Goal: Navigation & Orientation: Find specific page/section

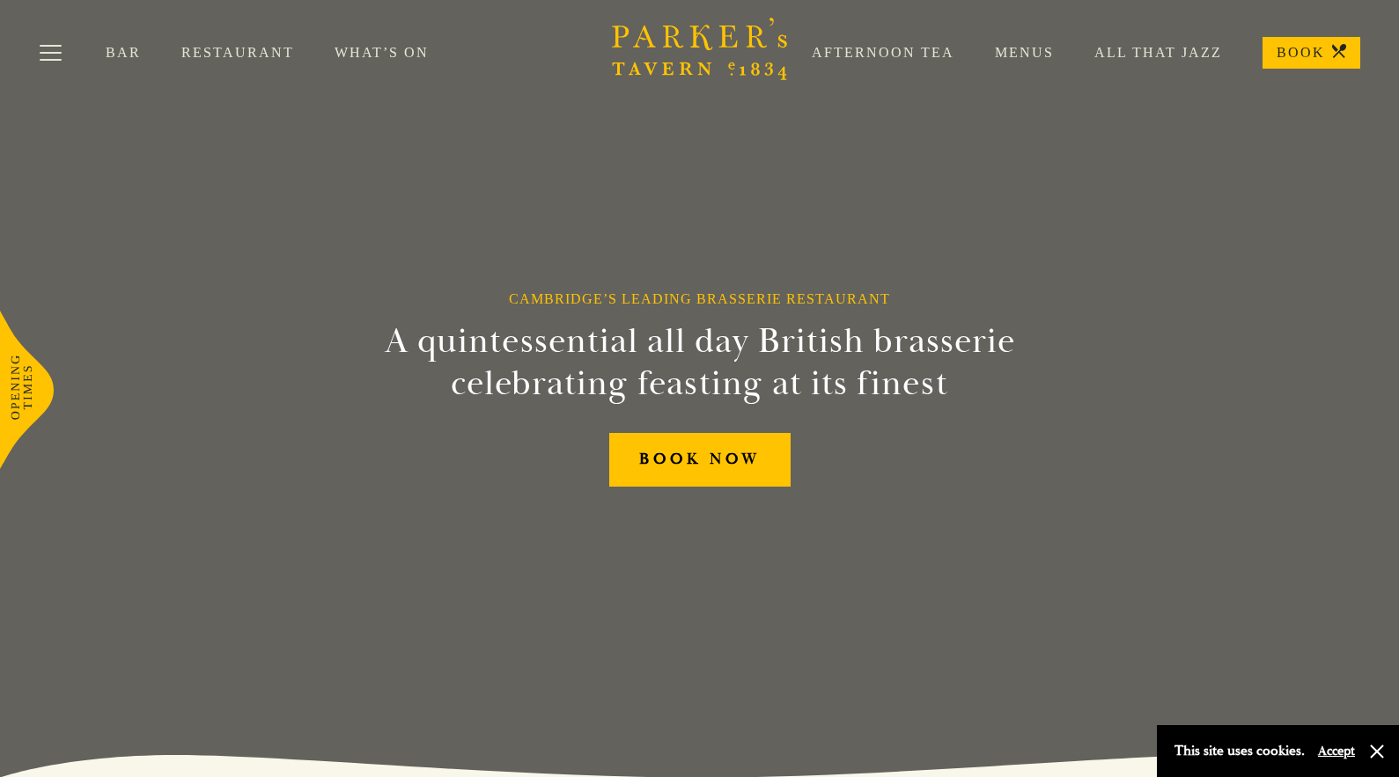
click at [1021, 56] on link "Menus" at bounding box center [1003, 53] width 99 height 18
click at [876, 51] on link "Afternoon Tea" at bounding box center [862, 53] width 183 height 18
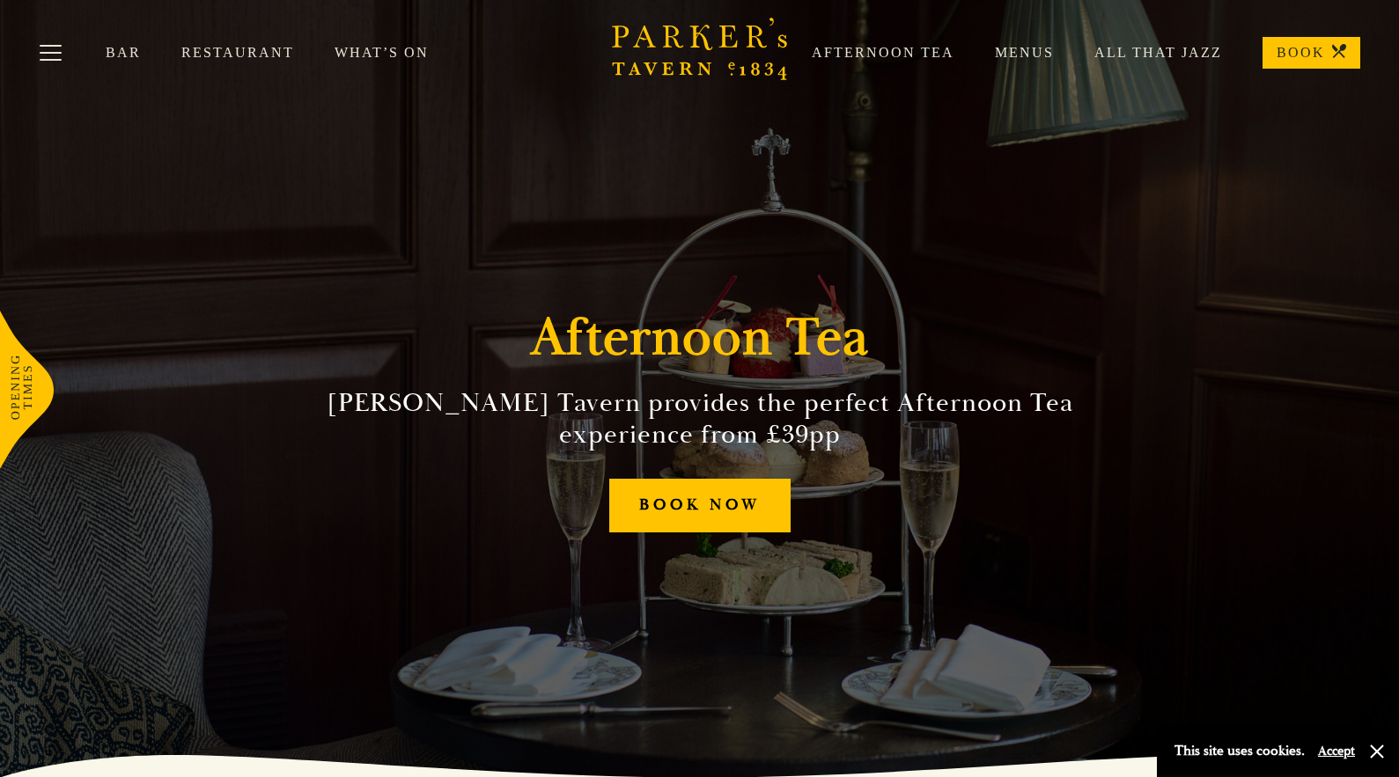
click at [1019, 55] on link "Menus" at bounding box center [1003, 53] width 99 height 18
click at [1167, 51] on link "All That Jazz" at bounding box center [1138, 53] width 168 height 18
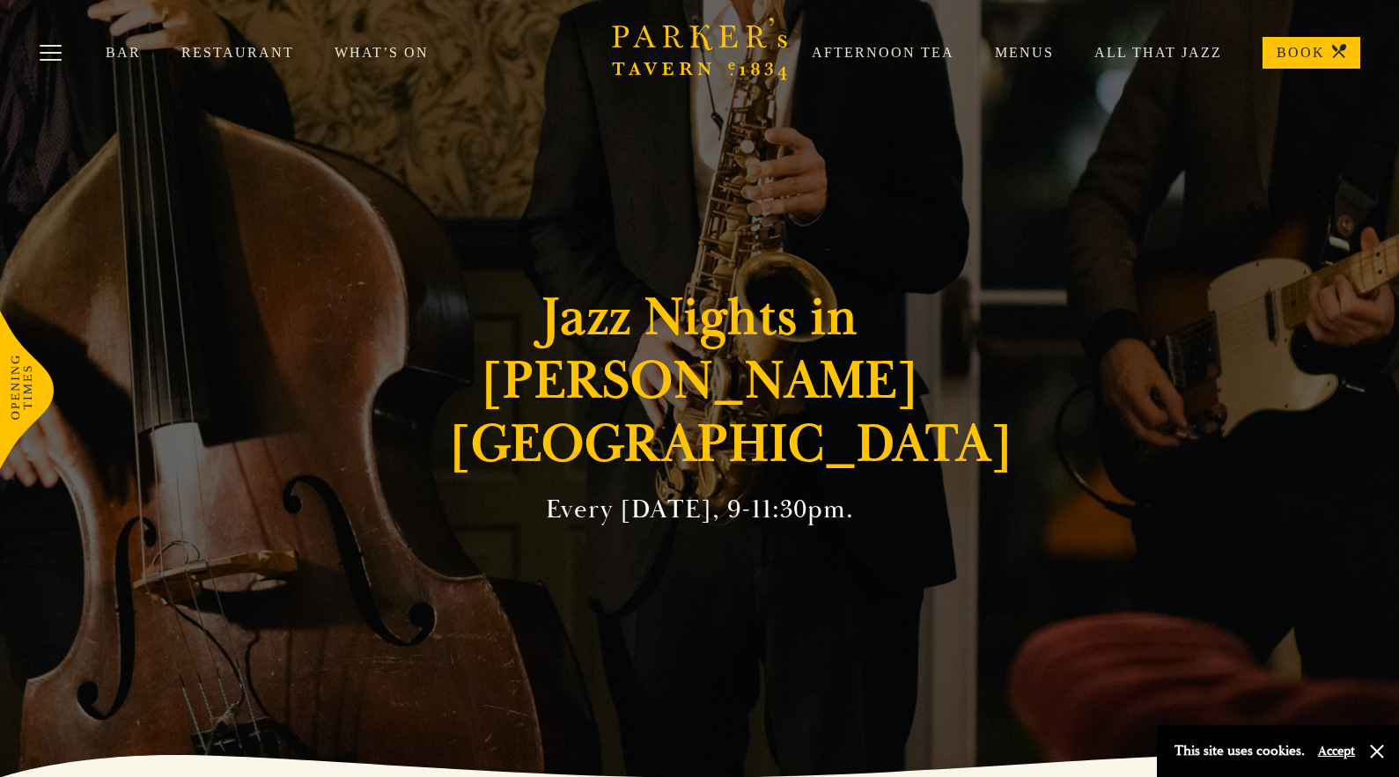
click at [228, 55] on link "Restaurant" at bounding box center [257, 53] width 153 height 18
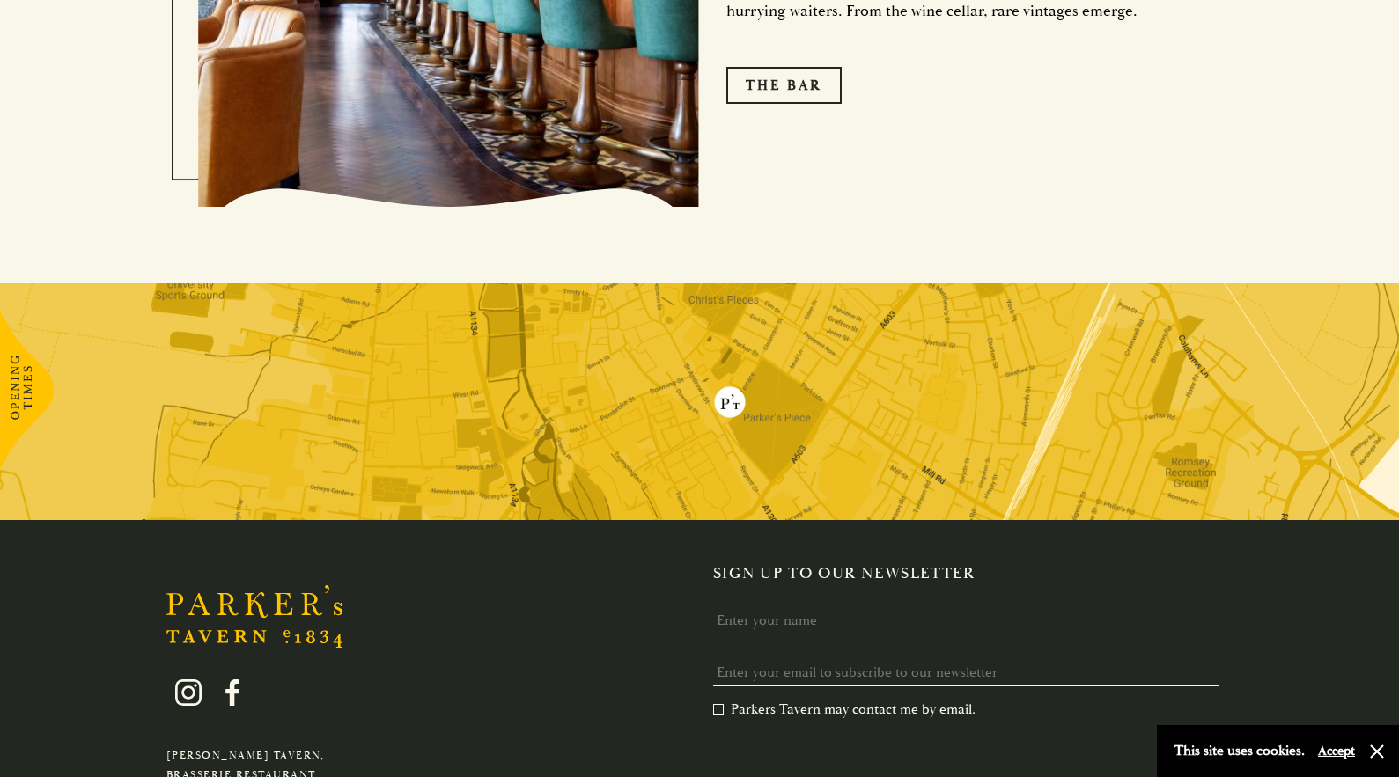
scroll to position [3203, 0]
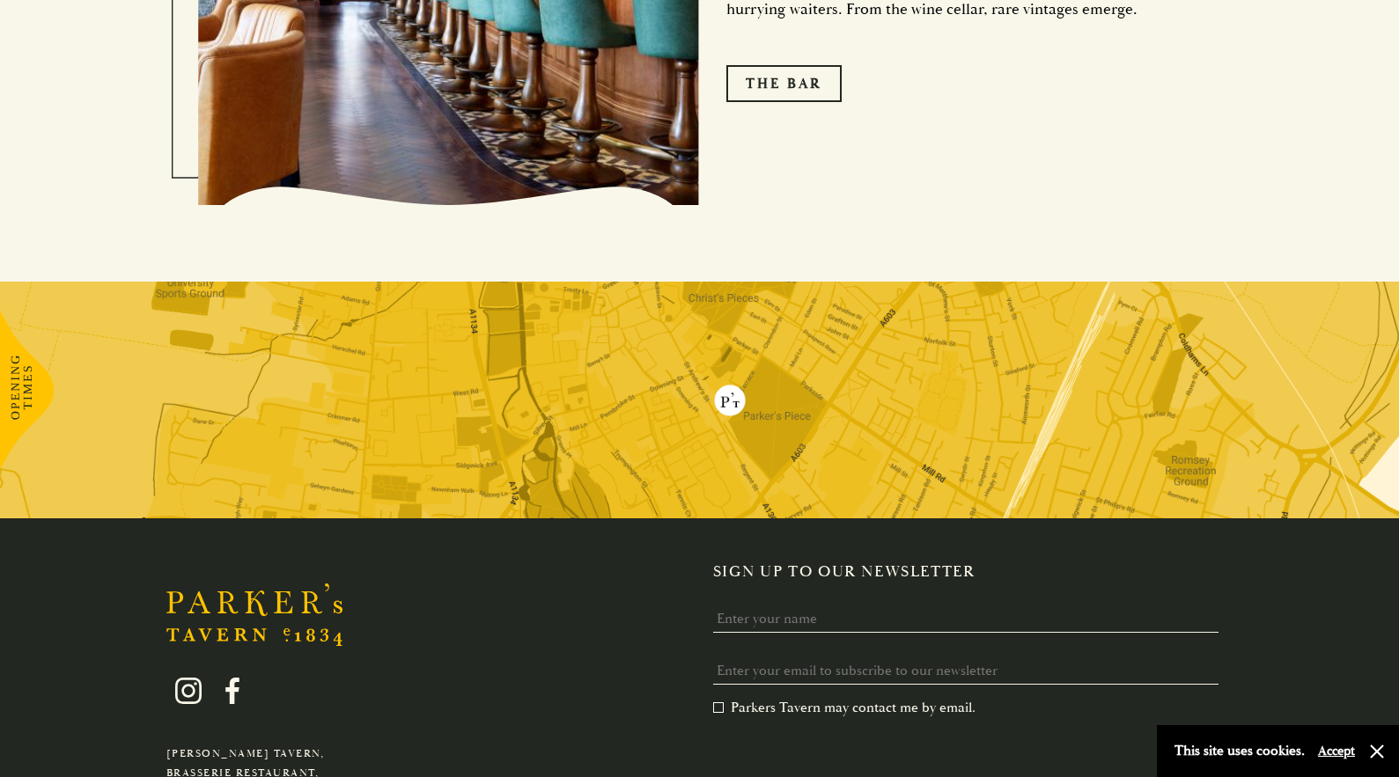
click at [765, 376] on img at bounding box center [699, 400] width 1399 height 237
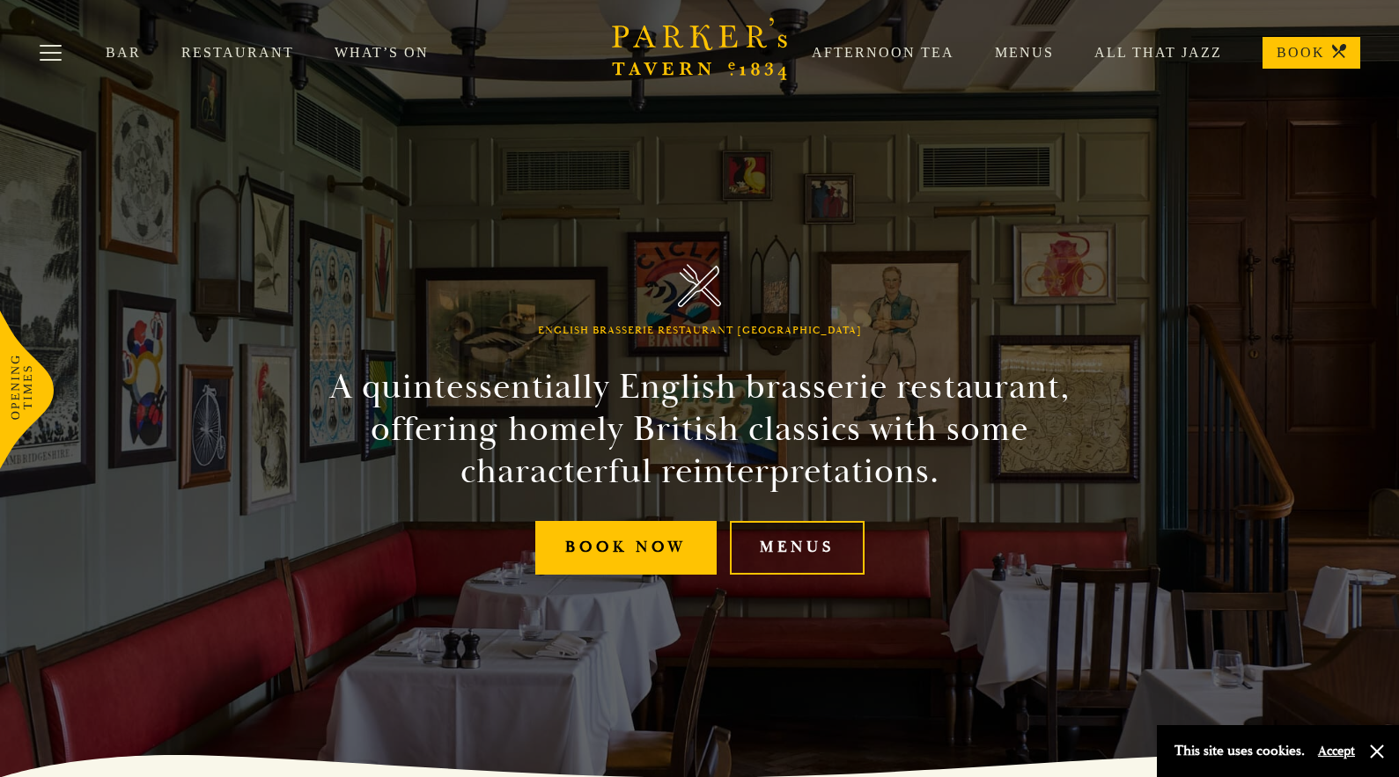
scroll to position [0, 0]
